Goal: Task Accomplishment & Management: Use online tool/utility

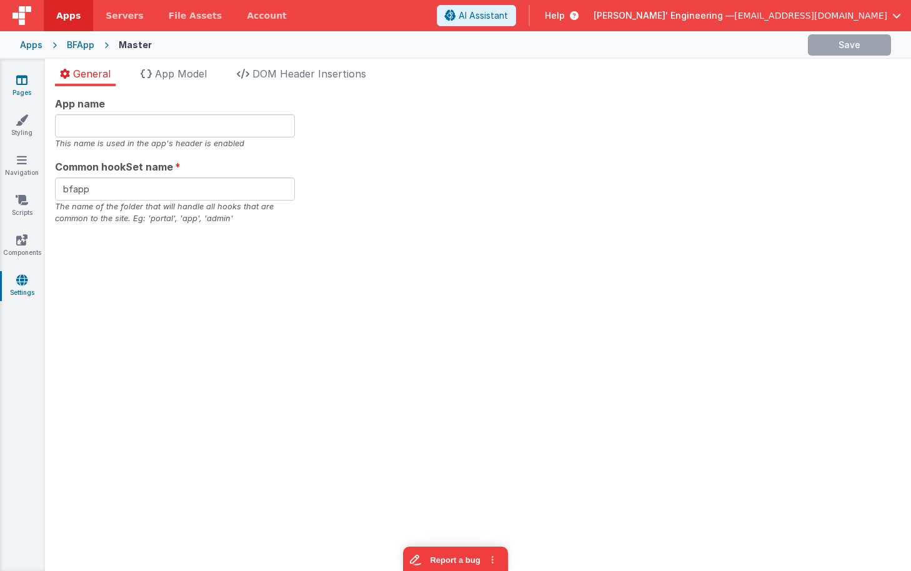
click at [18, 74] on icon at bounding box center [21, 80] width 11 height 12
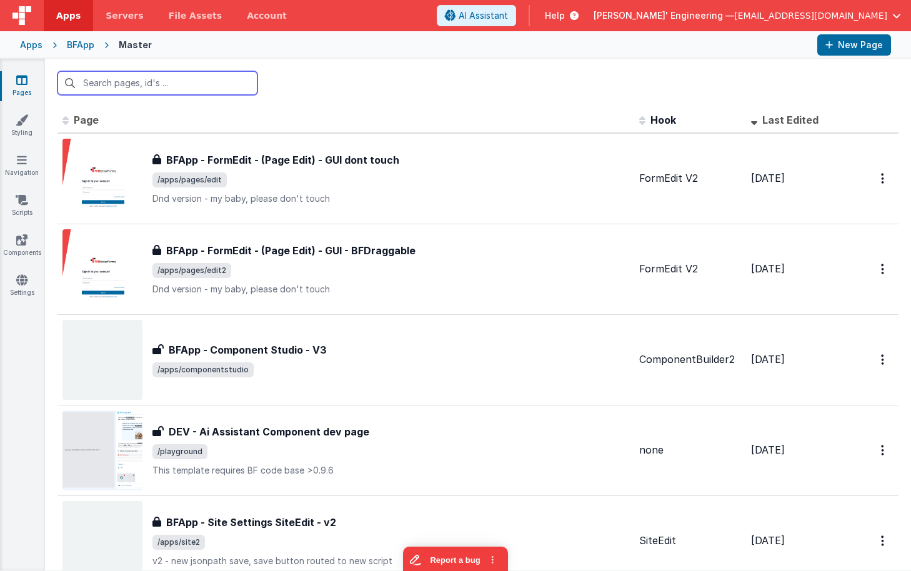
click at [191, 81] on input "text" at bounding box center [157, 83] width 200 height 24
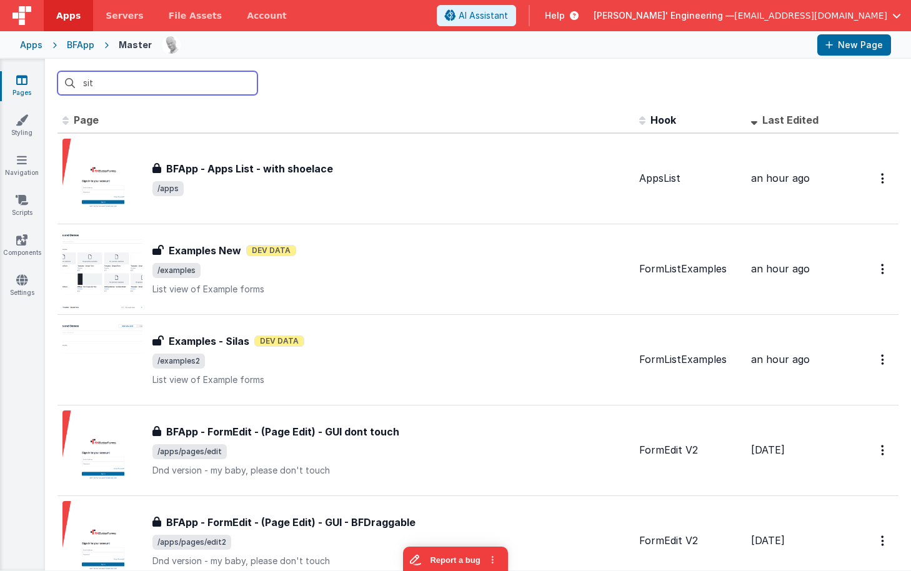
type input "site"
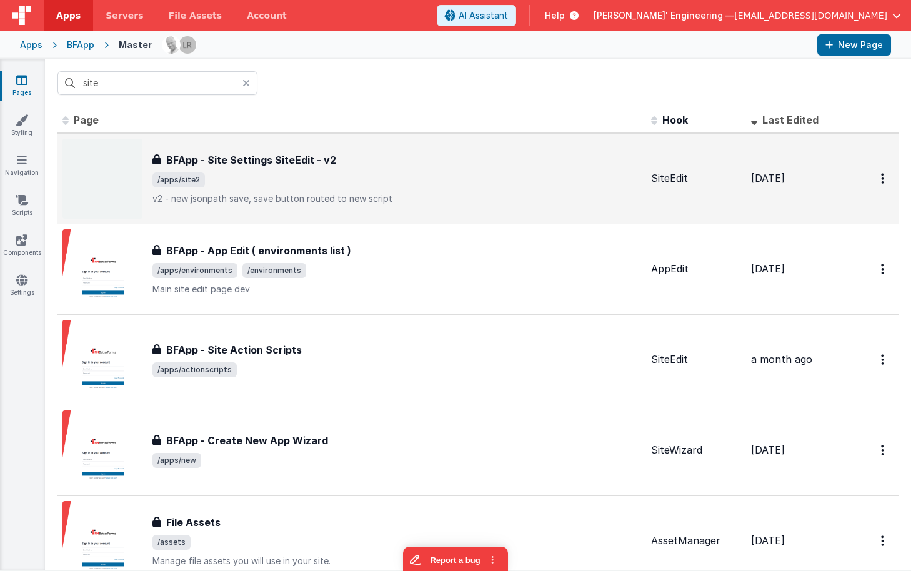
click at [333, 170] on div "BFApp - Site Settings SiteEdit - v2 BFApp - Site Settings SiteEdit - v2 /apps/s…" at bounding box center [396, 178] width 488 height 52
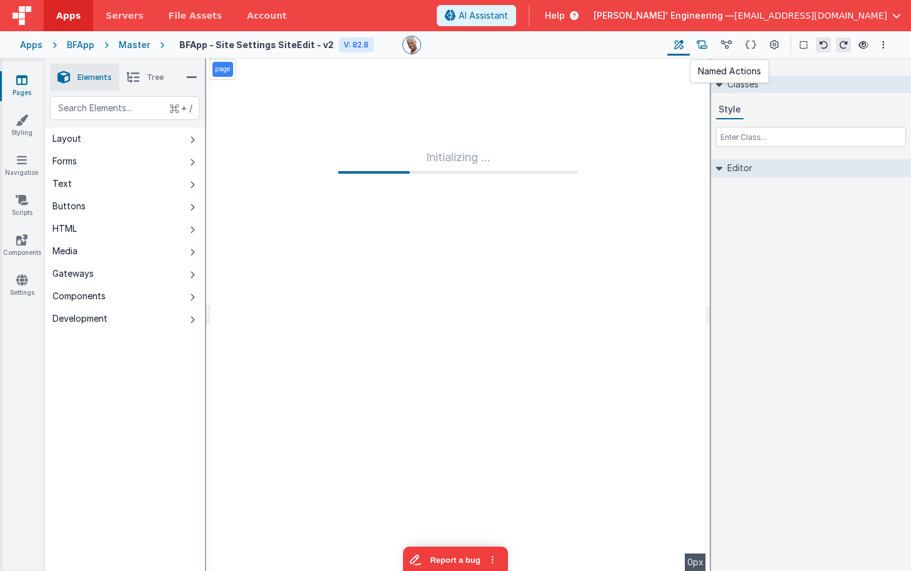
click at [706, 43] on icon at bounding box center [701, 45] width 11 height 13
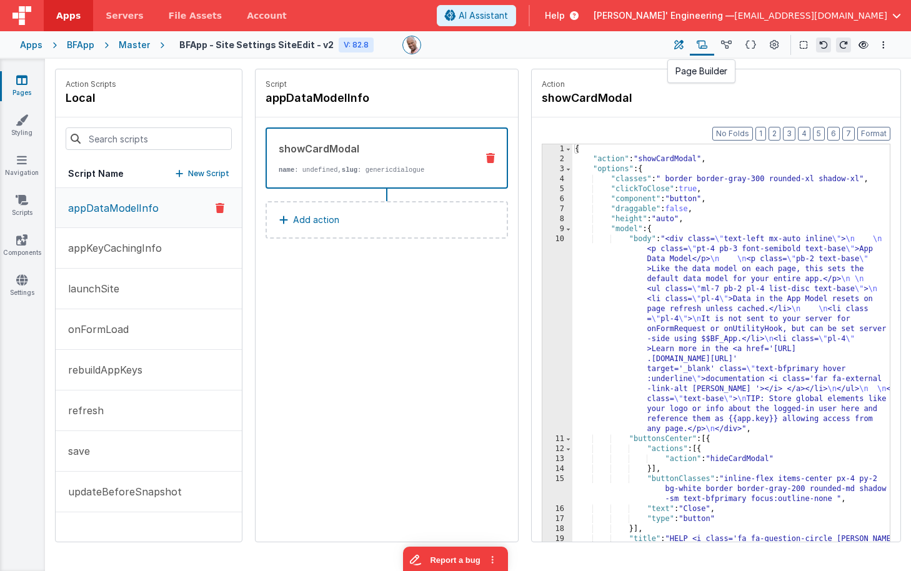
drag, startPoint x: 659, startPoint y: 44, endPoint x: 677, endPoint y: 45, distance: 18.1
click at [659, 44] on div "BFApp - Site Settings SiteEdit - v2 V: 82.8 Page Builder Named Actions Data Mod…" at bounding box center [527, 44] width 726 height 21
click at [677, 44] on icon at bounding box center [678, 45] width 9 height 13
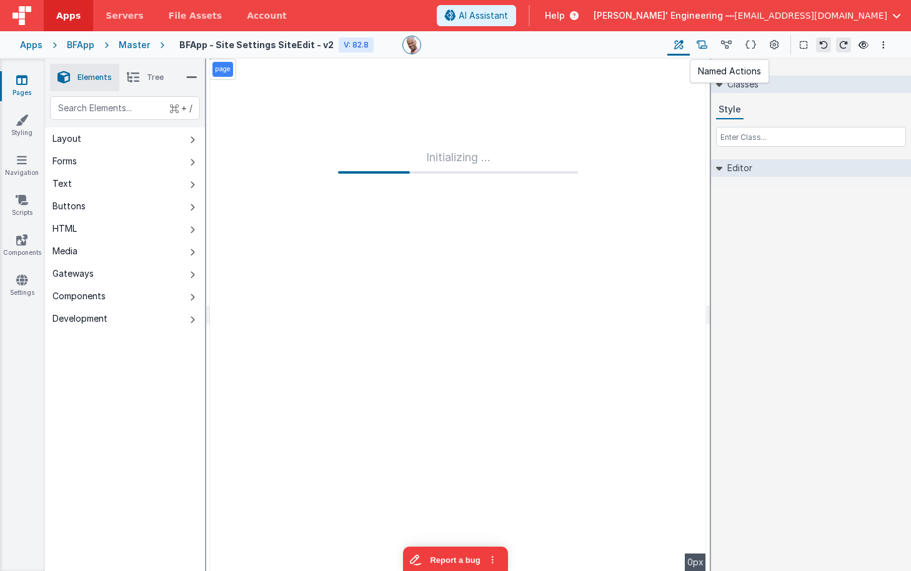
click at [692, 44] on button at bounding box center [701, 44] width 24 height 21
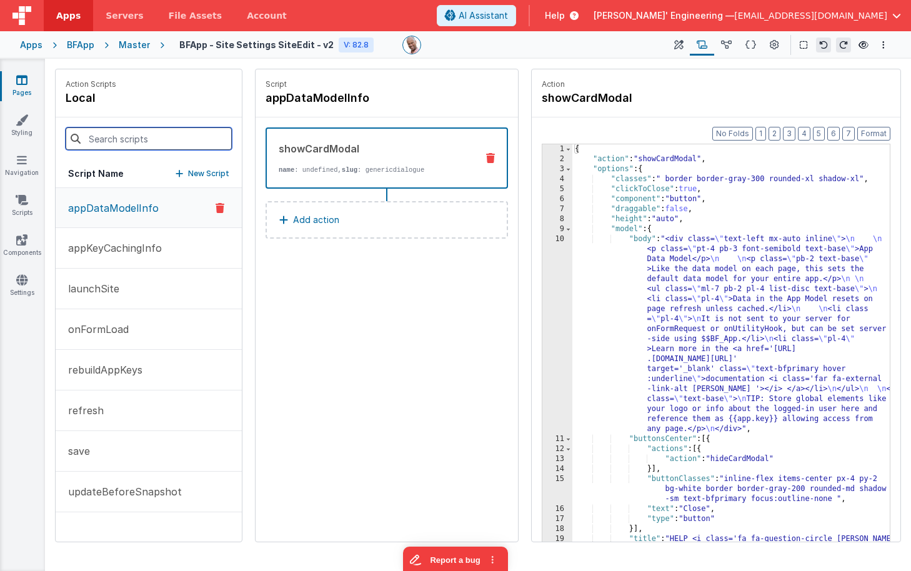
click at [179, 143] on input at bounding box center [149, 138] width 166 height 22
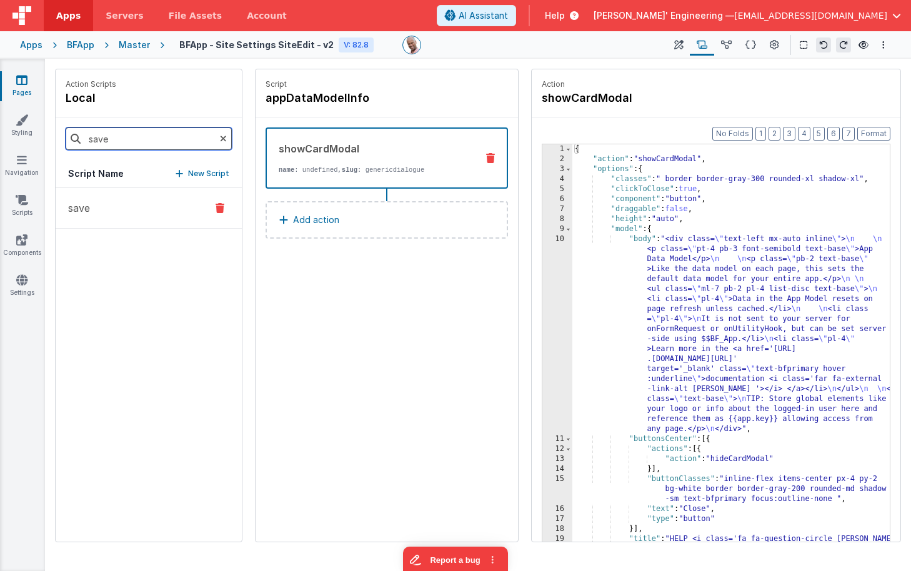
type input "save"
click at [131, 220] on button "save" at bounding box center [149, 208] width 186 height 41
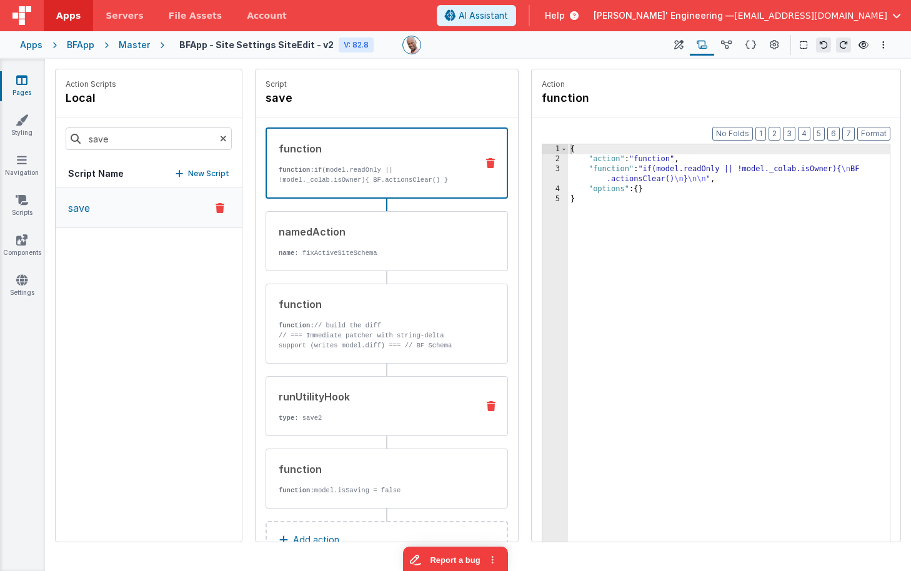
click at [343, 408] on div "runUtilityHook type : save2" at bounding box center [366, 406] width 201 height 34
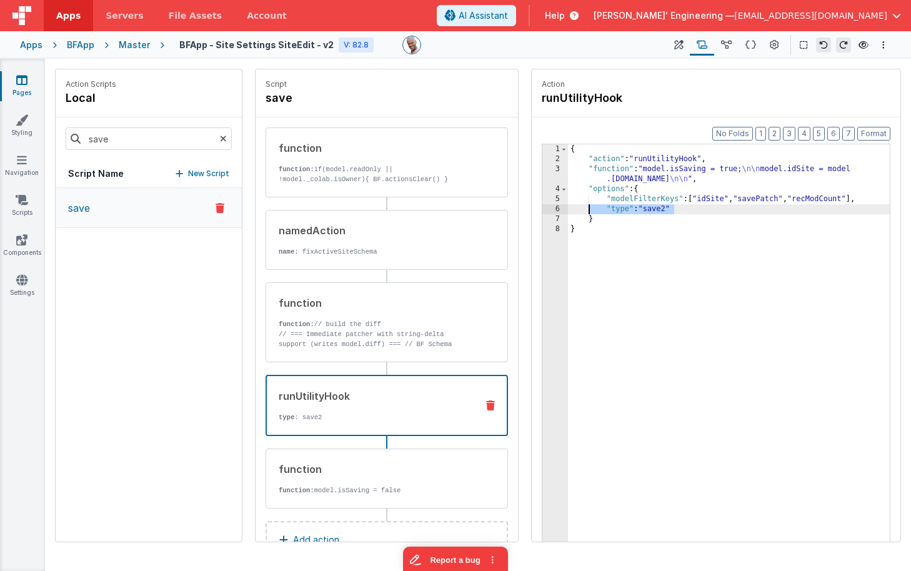
drag, startPoint x: 684, startPoint y: 207, endPoint x: 590, endPoint y: 207, distance: 94.3
click at [590, 207] on div "{ "action" : "runUtilityHook" , "function" : "model.isSaving = true; \n\n model…" at bounding box center [729, 372] width 322 height 456
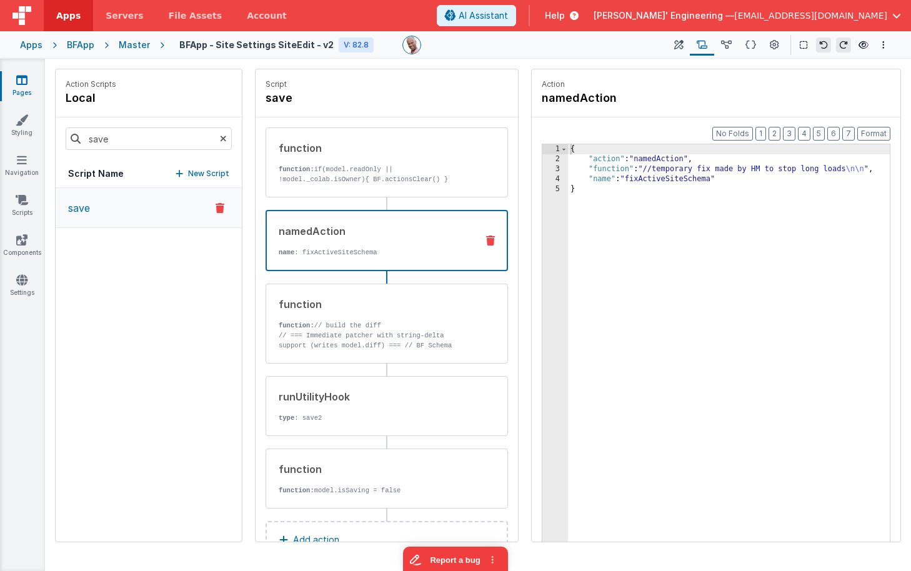
click at [349, 255] on p "name : fixActiveSiteSchema" at bounding box center [373, 252] width 188 height 10
click at [435, 169] on p "function: if(model.readOnly || !model._colab.isOwner){ BF.actionsClear() }" at bounding box center [373, 174] width 189 height 20
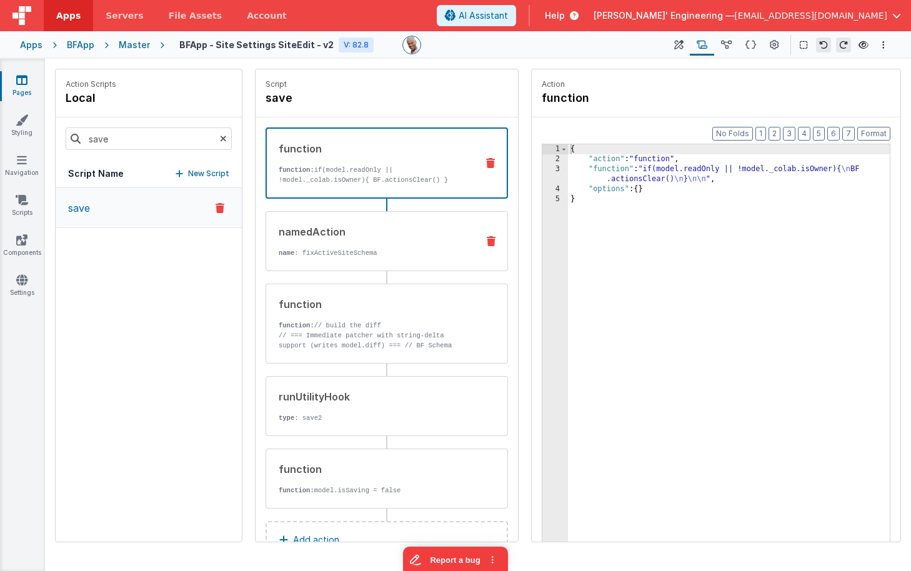
click at [421, 251] on p "name : fixActiveSiteSchema" at bounding box center [373, 253] width 189 height 10
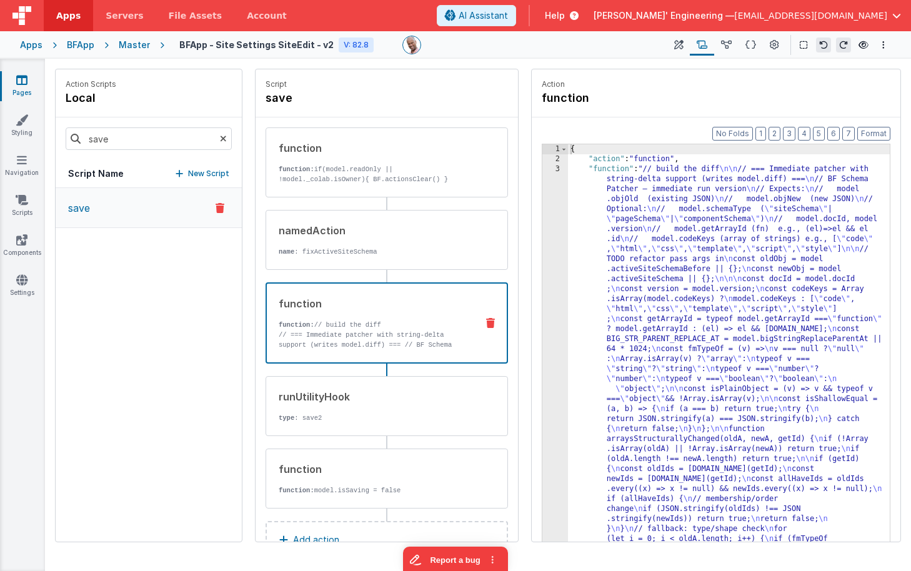
click at [400, 340] on p "// === Immediate patcher with string-delta support (writes model.diff) === // B…" at bounding box center [373, 385] width 188 height 110
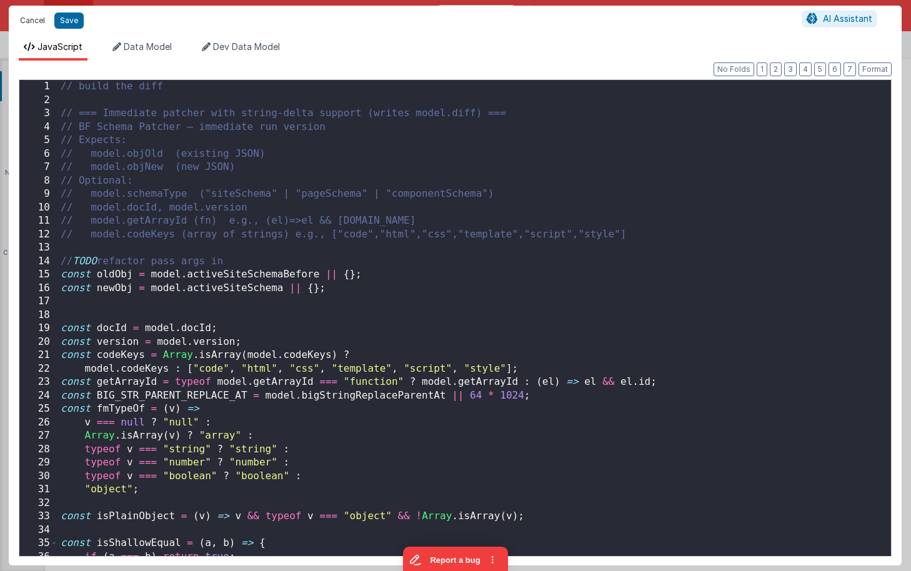
click at [43, 23] on button "Cancel" at bounding box center [32, 20] width 37 height 17
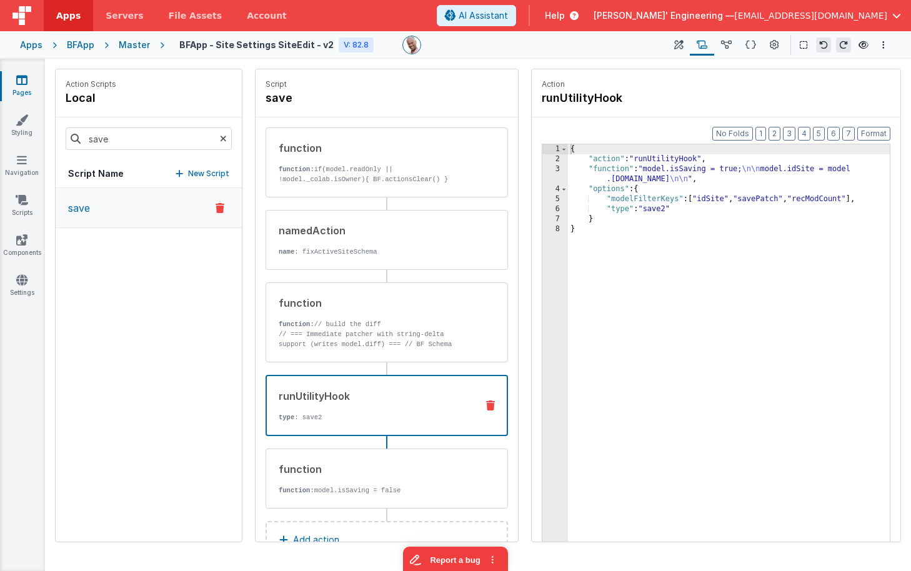
click at [382, 402] on div "runUtilityHook" at bounding box center [373, 395] width 188 height 15
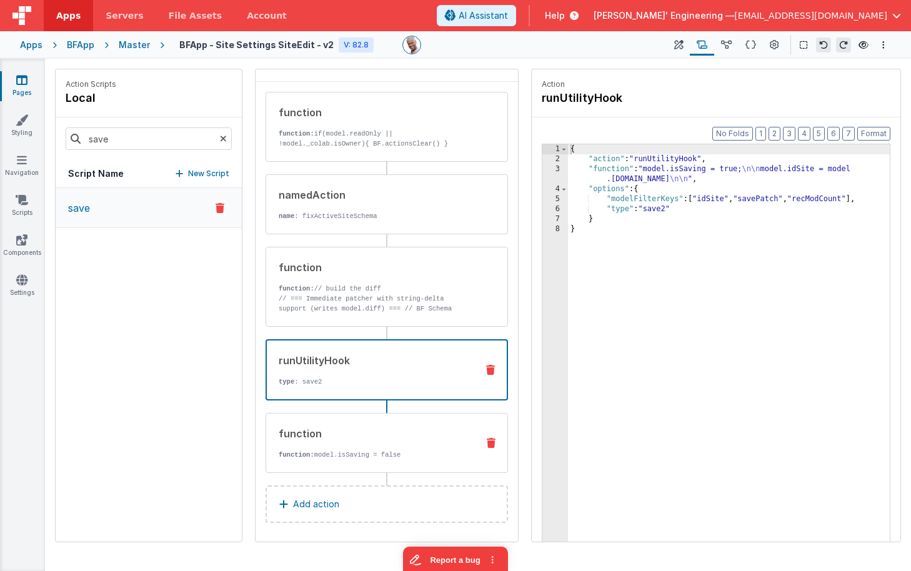
scroll to position [39, 0]
